Goal: Task Accomplishment & Management: Manage account settings

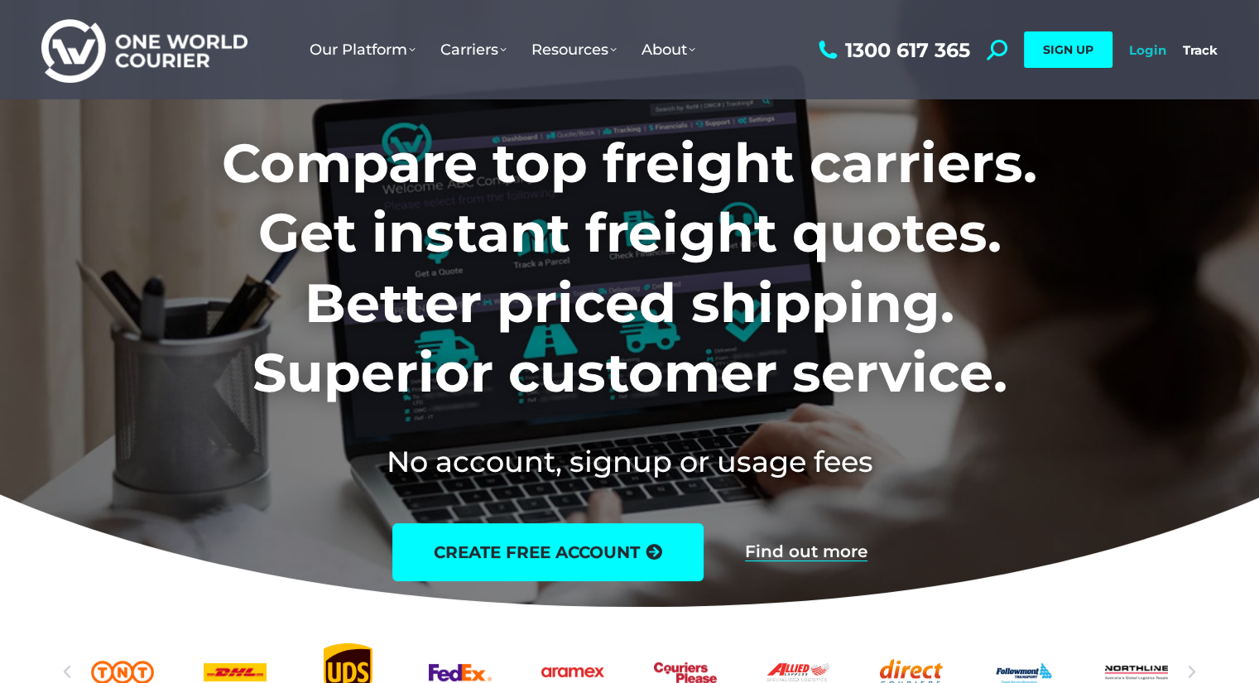
click at [1139, 46] on link "Login" at bounding box center [1147, 50] width 37 height 16
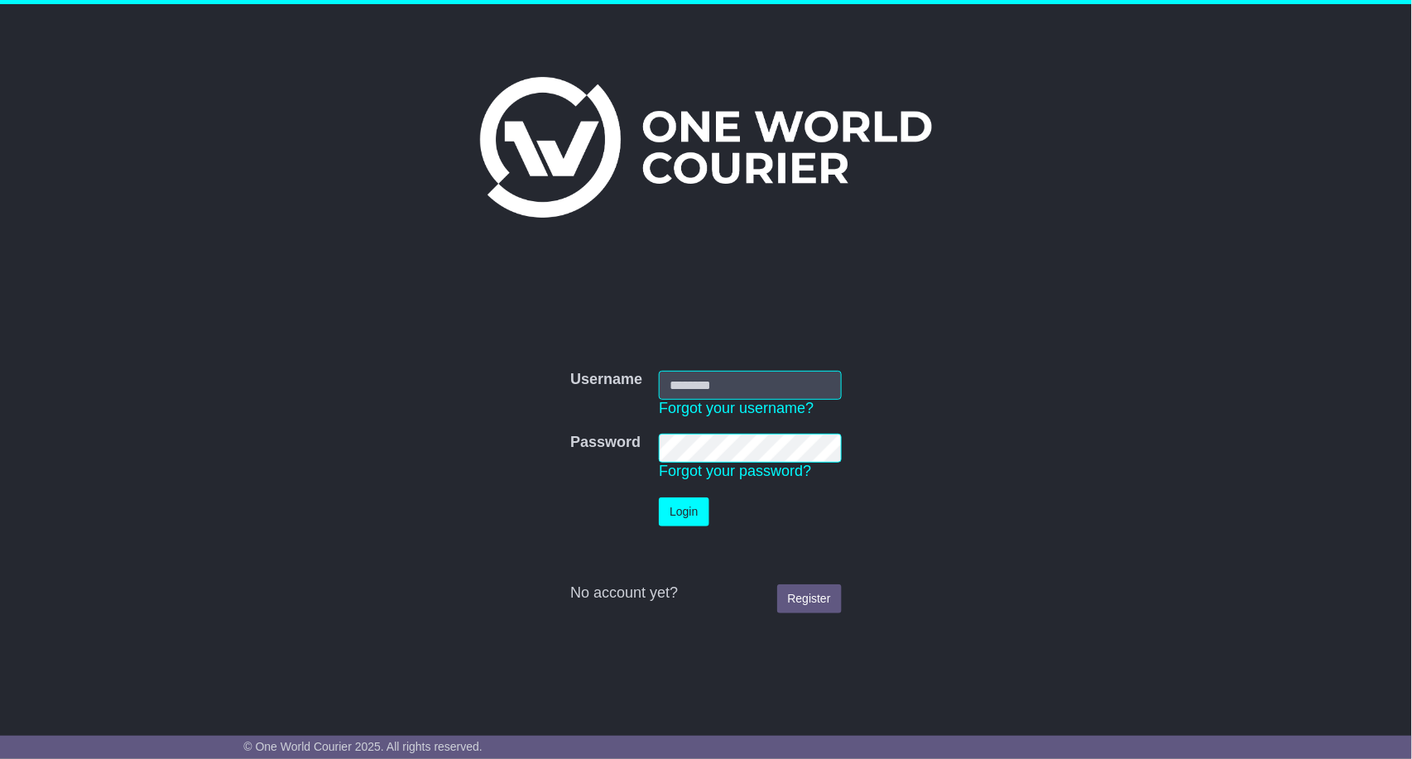
click at [739, 386] on input "Username" at bounding box center [750, 385] width 182 height 29
type input "**********"
click at [699, 519] on button "Login" at bounding box center [684, 512] width 50 height 29
